Goal: Task Accomplishment & Management: Manage account settings

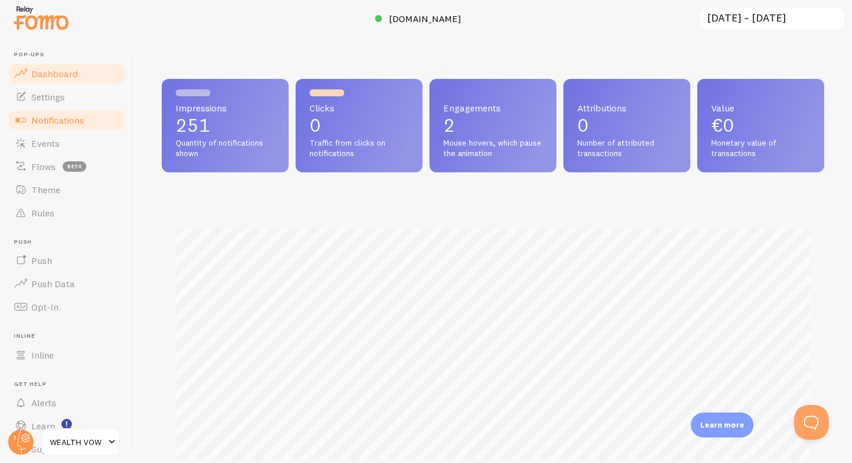
click at [84, 128] on link "Notifications" at bounding box center [66, 119] width 119 height 23
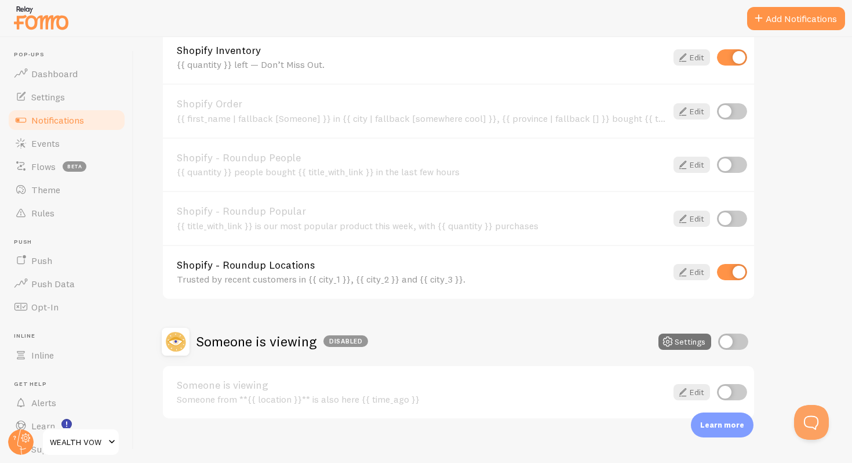
scroll to position [449, 0]
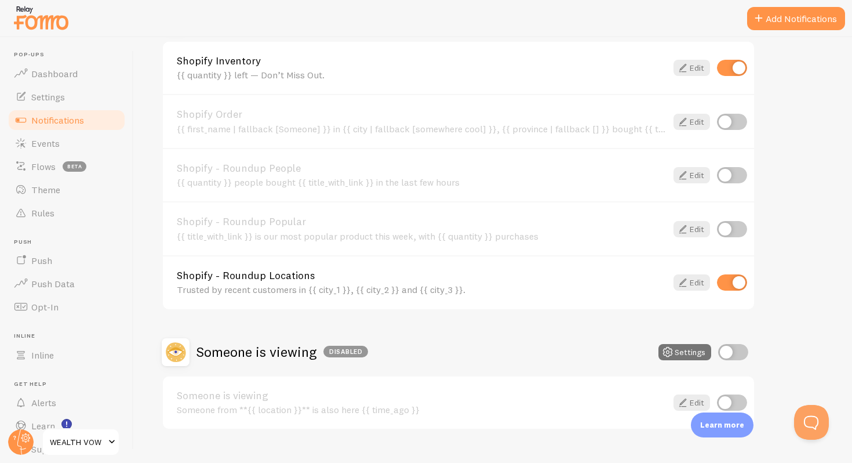
click at [732, 286] on input "checkbox" at bounding box center [732, 282] width 30 height 16
checkbox input "false"
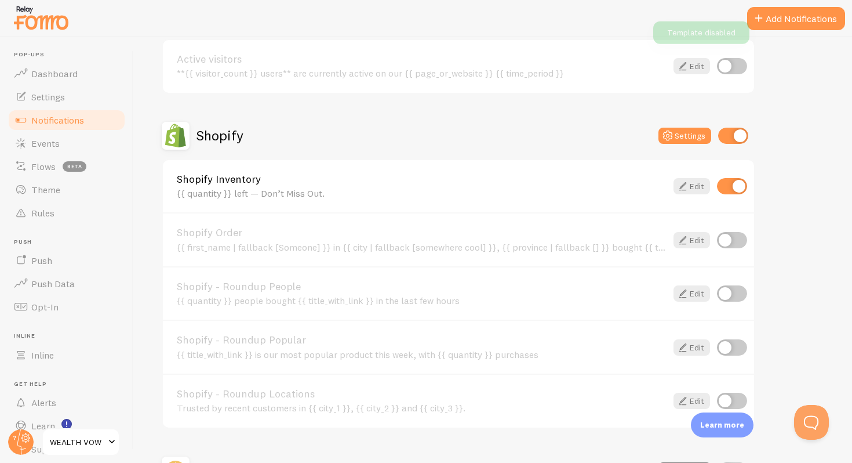
scroll to position [330, 0]
click at [691, 188] on link "Edit" at bounding box center [692, 186] width 37 height 16
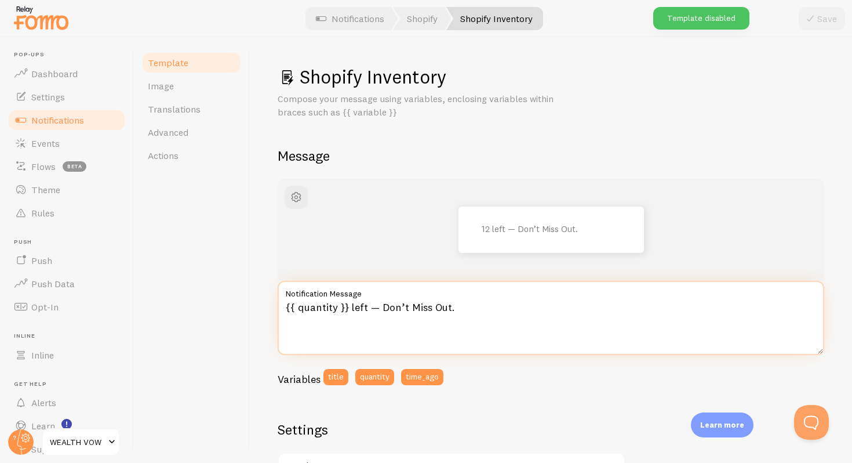
click at [351, 306] on textarea "{{ quantity }} left — Don’t Miss Out." at bounding box center [551, 318] width 547 height 74
drag, startPoint x: 347, startPoint y: 306, endPoint x: 246, endPoint y: 306, distance: 101.5
click at [246, 306] on div "Template Image Translations Advanced Actions Shopify Inventory Compose your mes…" at bounding box center [493, 250] width 718 height 426
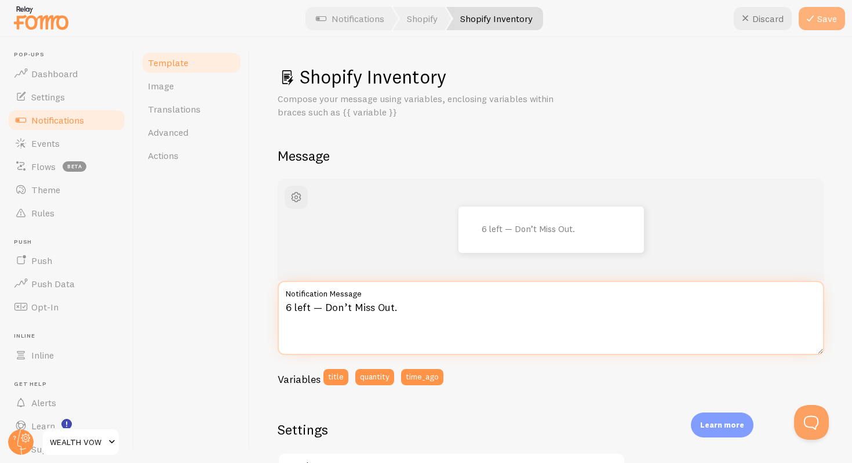
type textarea "6 left — Don’t Miss Out."
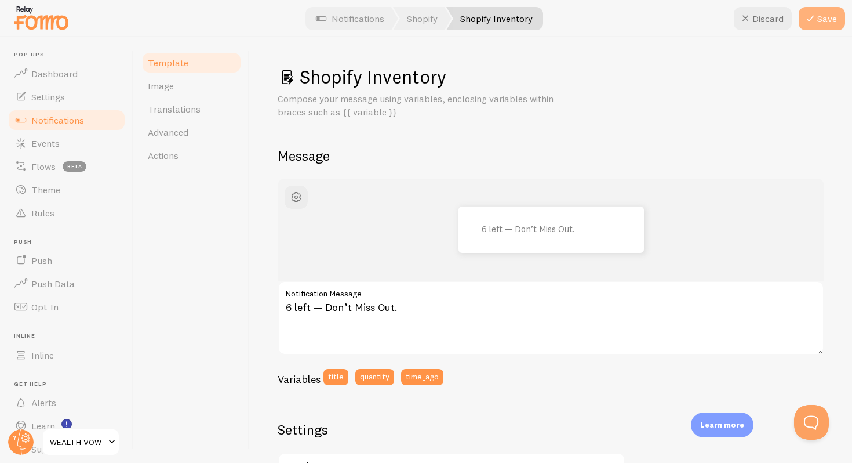
click at [812, 17] on icon at bounding box center [811, 19] width 14 height 14
click at [45, 68] on span "Dashboard" at bounding box center [54, 74] width 46 height 12
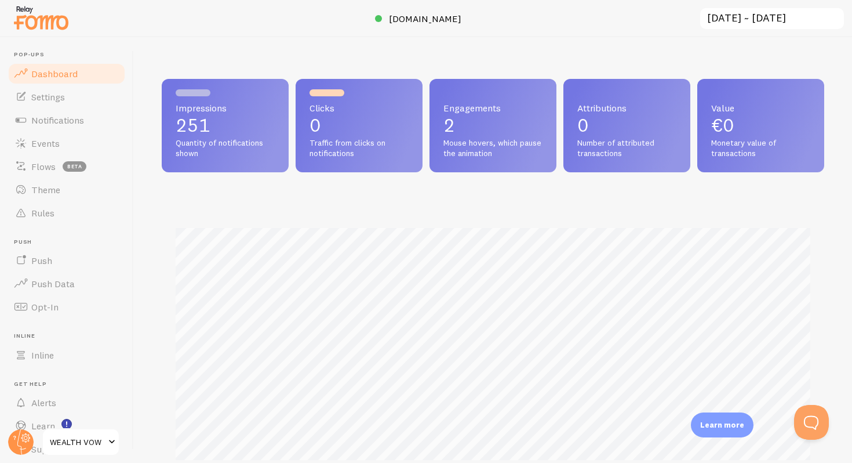
scroll to position [304, 663]
